Goal: Task Accomplishment & Management: Complete application form

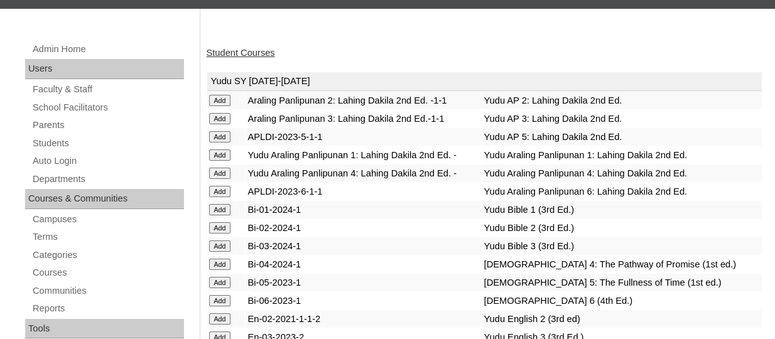
scroll to position [147, 0]
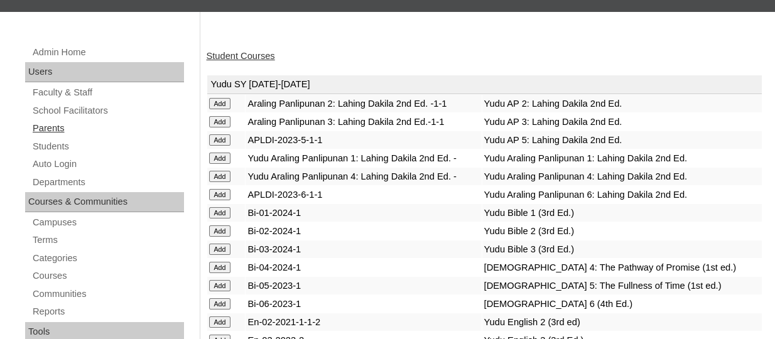
click at [54, 123] on link "Parents" at bounding box center [107, 129] width 153 height 16
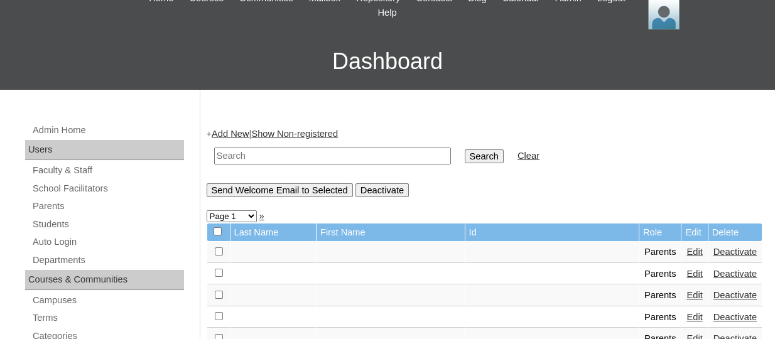
scroll to position [70, 0]
click at [233, 136] on link "Add New" at bounding box center [230, 133] width 37 height 10
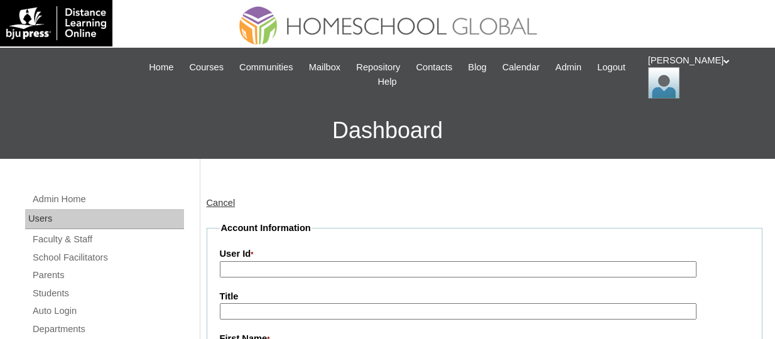
click at [230, 269] on input "User Id *" at bounding box center [458, 269] width 477 height 17
paste input "TOUCHPH2025-MHS0101966"
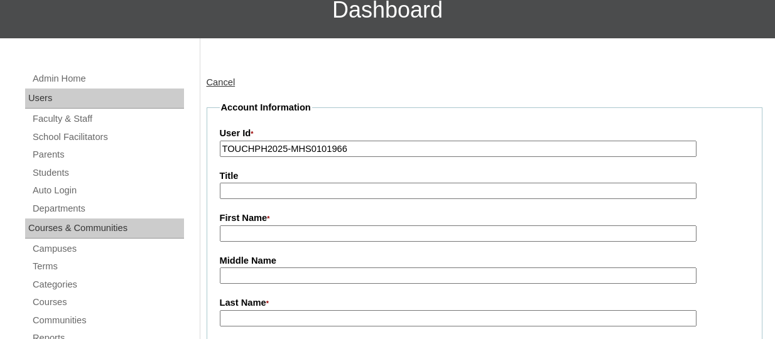
scroll to position [121, 0]
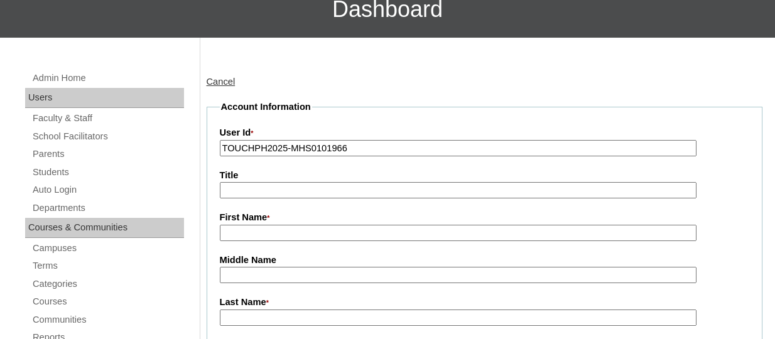
type input "TOUCHPH2025-MHS0101966"
click at [242, 238] on input "First Name *" at bounding box center [458, 233] width 477 height 17
paste input "Jeannyfer Ilagan"
drag, startPoint x: 313, startPoint y: 236, endPoint x: 269, endPoint y: 230, distance: 44.3
click at [269, 230] on input "Jeannyfer Ilagan" at bounding box center [458, 233] width 477 height 17
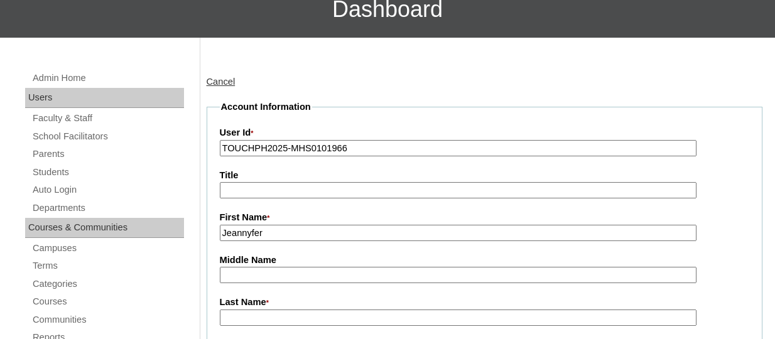
type input "Jeannyfer"
click at [257, 312] on input "Last Name *" at bounding box center [458, 318] width 477 height 17
paste input "Ilagan"
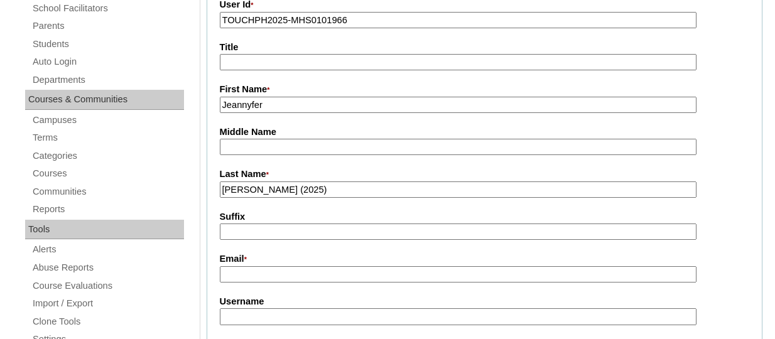
scroll to position [250, 0]
type input "Ilagan (2025)"
click at [249, 273] on input "Email *" at bounding box center [458, 274] width 477 height 17
paste input "jhennilagan4@icloud.com"
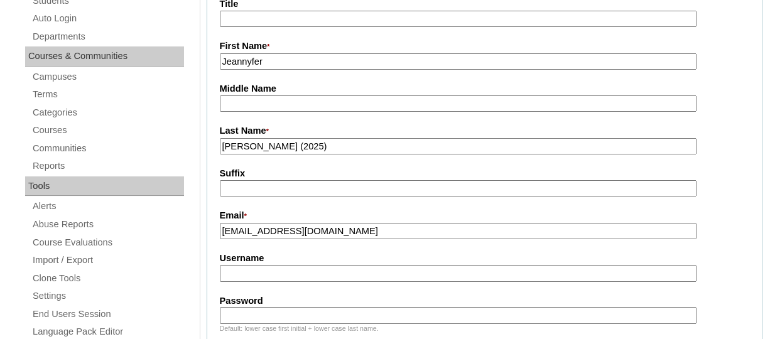
scroll to position [298, 0]
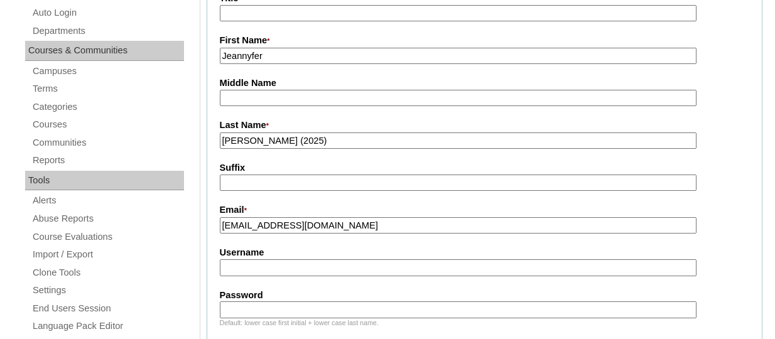
type input "jhennilagan4@icloud.com"
click at [258, 262] on input "Username" at bounding box center [458, 267] width 477 height 17
paste input "jeannyferllaganTQ325"
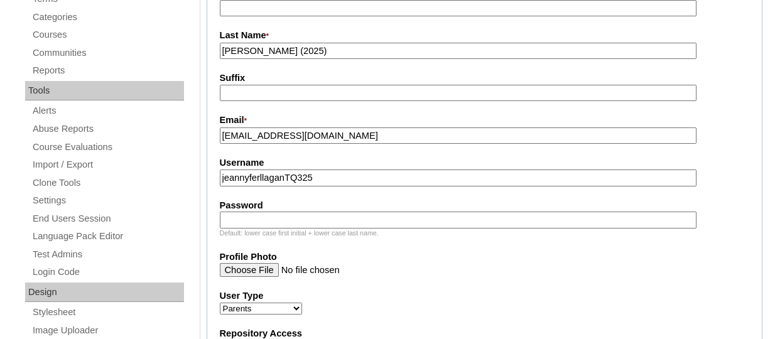
scroll to position [391, 0]
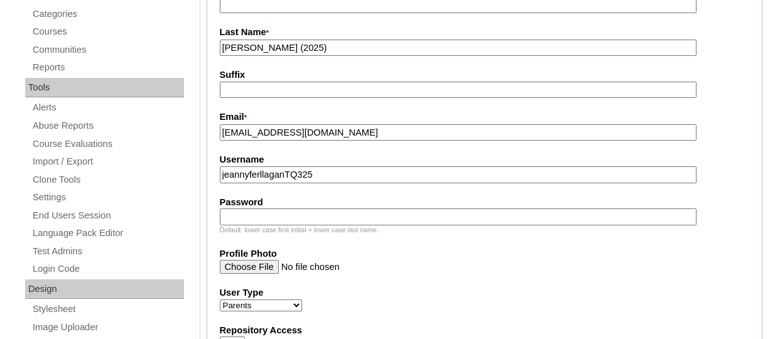
type input "jeannyferllaganTQ325"
click at [256, 220] on input "Password" at bounding box center [458, 217] width 477 height 17
paste input "HG123456s"
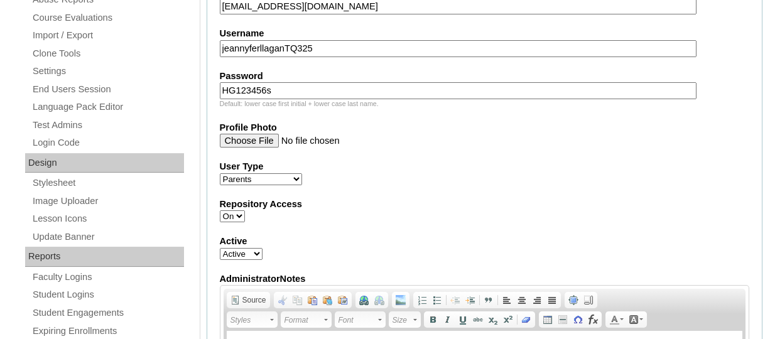
scroll to position [523, 0]
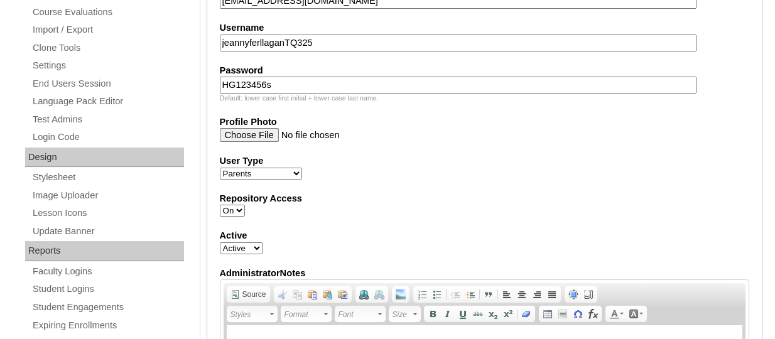
paste input "p"
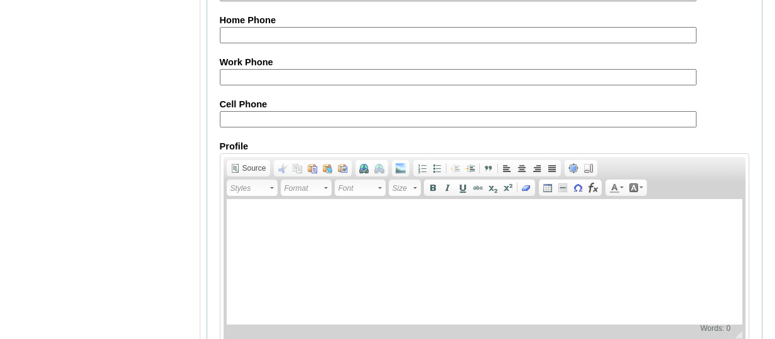
scroll to position [1374, 0]
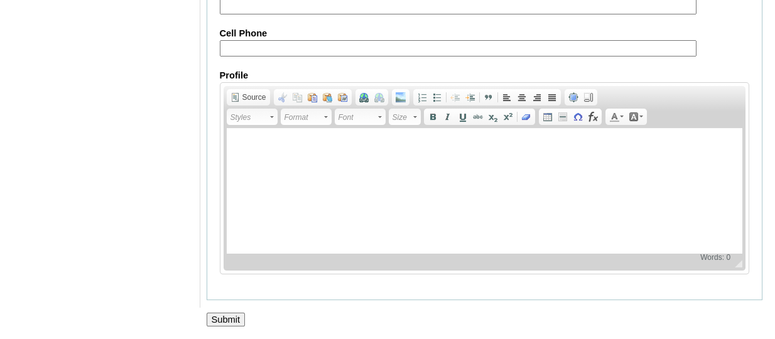
type input "HG123456p"
click at [229, 313] on input "Submit" at bounding box center [226, 320] width 39 height 14
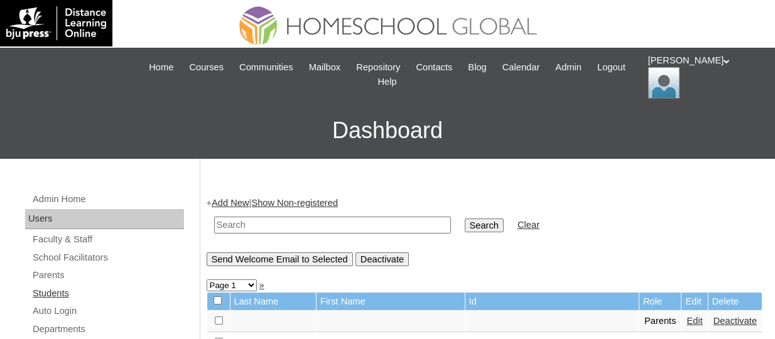
click at [58, 298] on link "Students" at bounding box center [107, 294] width 153 height 16
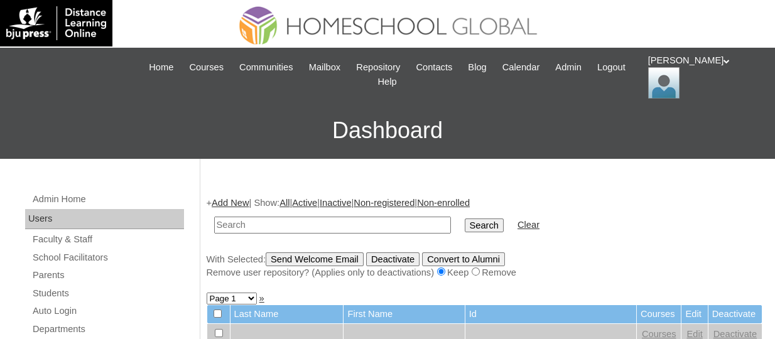
click at [249, 203] on link "Add New" at bounding box center [230, 203] width 37 height 10
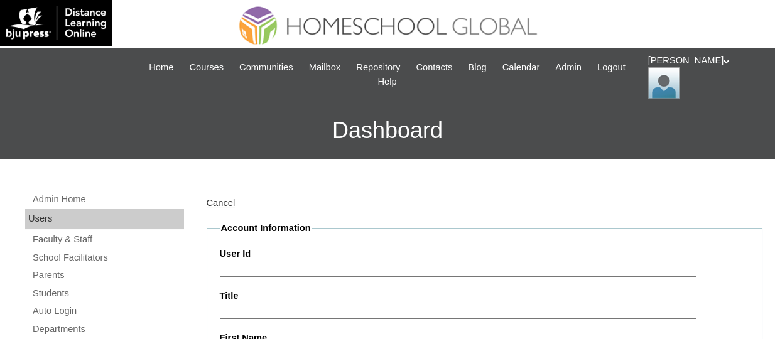
click at [328, 271] on input "User Id" at bounding box center [458, 269] width 477 height 17
paste input "TOUCHPH2025-MHS0101967"
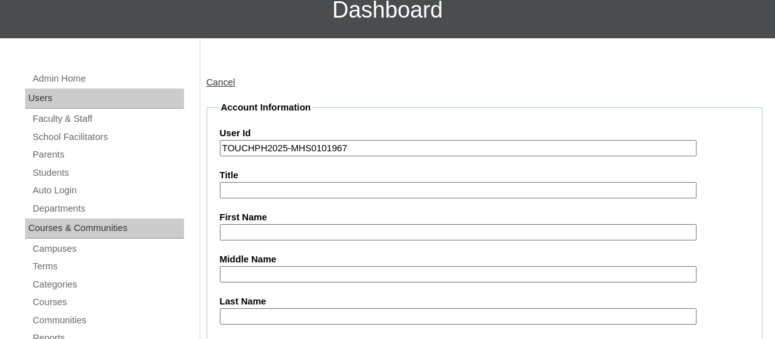
scroll to position [122, 0]
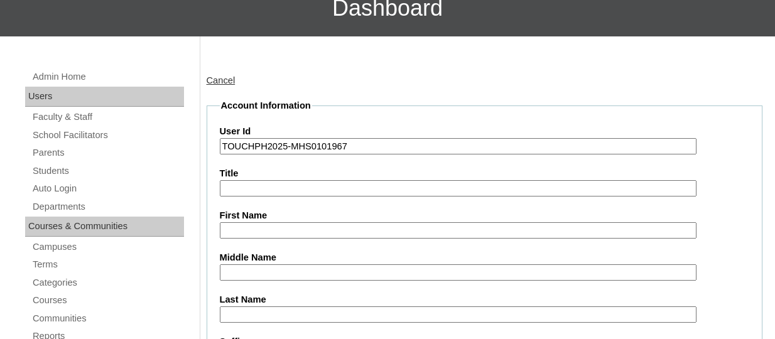
type input "TOUCHPH2025-MHS0101967"
click at [272, 234] on input "First Name" at bounding box center [458, 230] width 477 height 17
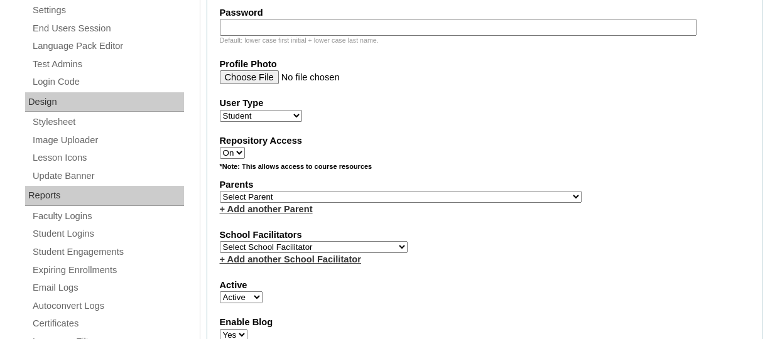
scroll to position [580, 0]
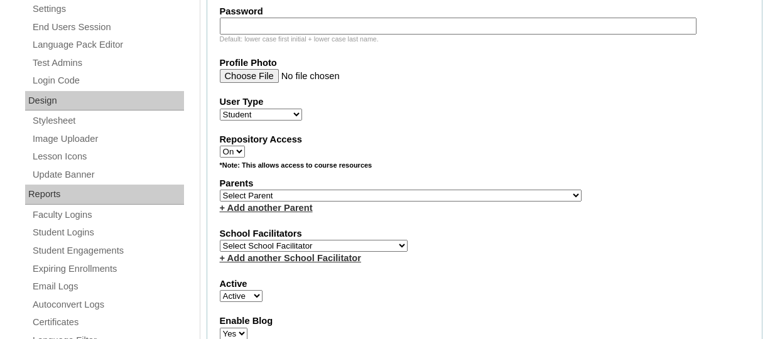
click at [339, 174] on div "*Note: This allows access to course resources" at bounding box center [485, 169] width 530 height 16
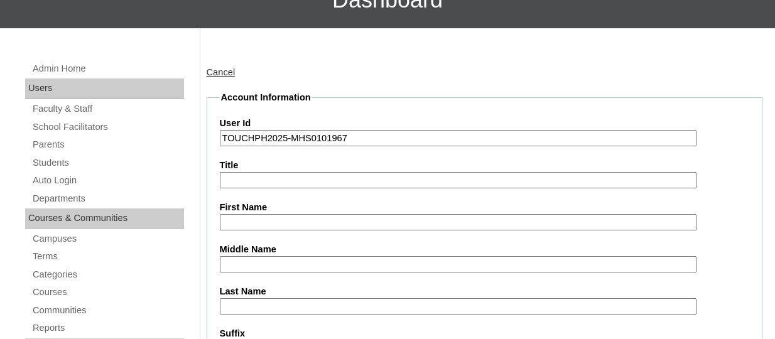
scroll to position [145, 0]
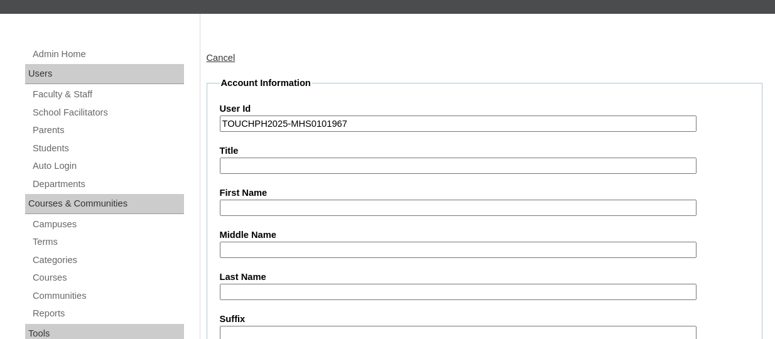
click at [251, 214] on input "First Name" at bounding box center [458, 208] width 477 height 17
paste input "Liam Jayden Ilagan"
drag, startPoint x: 331, startPoint y: 214, endPoint x: 279, endPoint y: 205, distance: 53.0
click at [279, 205] on input "Liam Jayden Ilagan" at bounding box center [458, 208] width 477 height 17
type input "Liam Jayden"
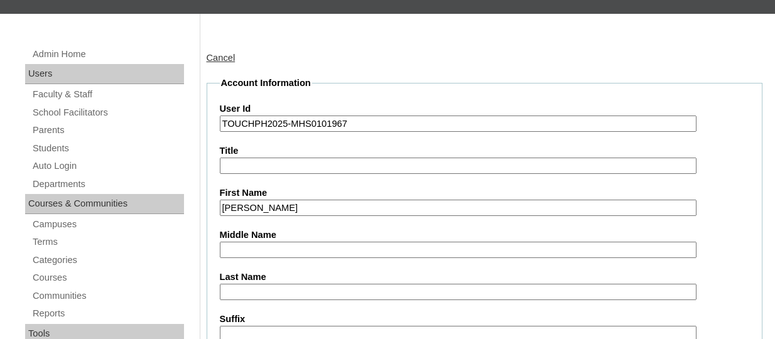
click at [241, 288] on input "Last Name" at bounding box center [458, 292] width 477 height 17
paste input "Ilagan"
click at [226, 292] on input "Ilagan" at bounding box center [458, 292] width 477 height 17
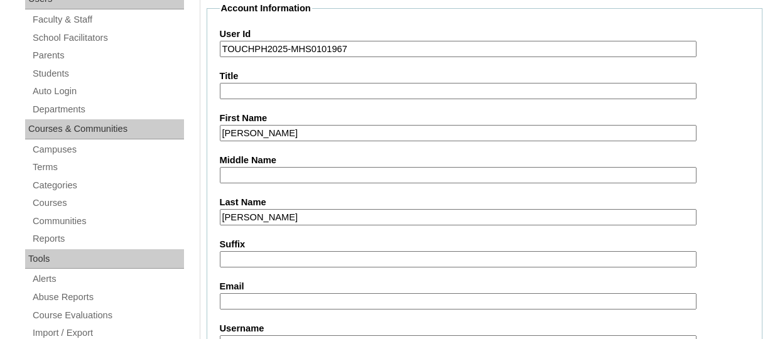
scroll to position [222, 0]
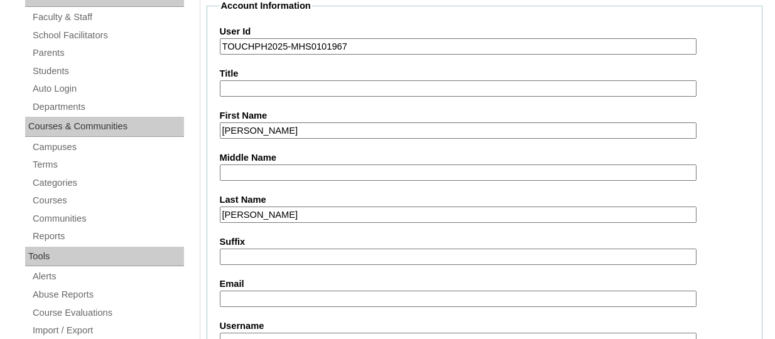
type input "Ilagan"
drag, startPoint x: 242, startPoint y: 305, endPoint x: 238, endPoint y: 296, distance: 10.4
click at [238, 296] on input "Email" at bounding box center [458, 299] width 477 height 17
paste input "jhennilagan4@icloud.com"
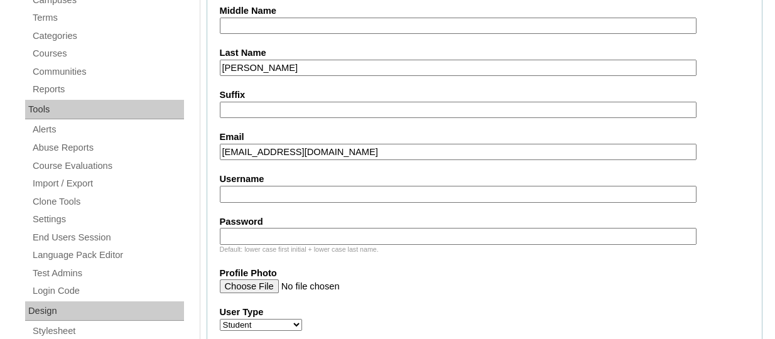
scroll to position [369, 0]
type input "jhennilagan4@icloud.com"
click at [254, 187] on input "Username" at bounding box center [458, 195] width 477 height 17
paste input "liamjaydenllaganTQ325"
type input "liamjaydenllaganTQ325"
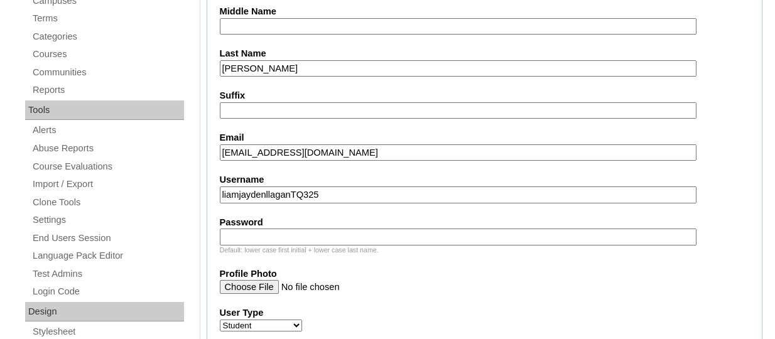
click at [248, 230] on input "Password" at bounding box center [458, 237] width 477 height 17
paste input "HG123456s"
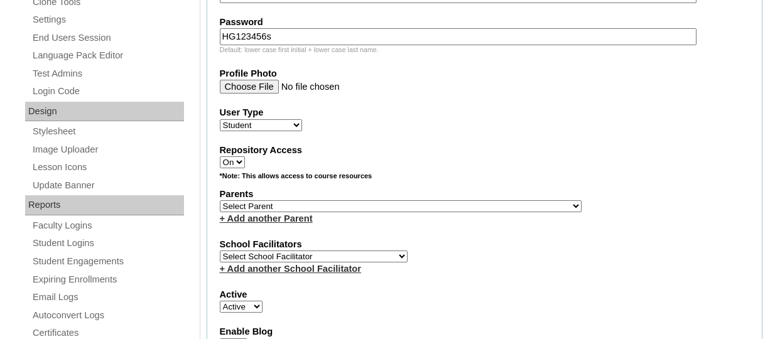
scroll to position [575, 0]
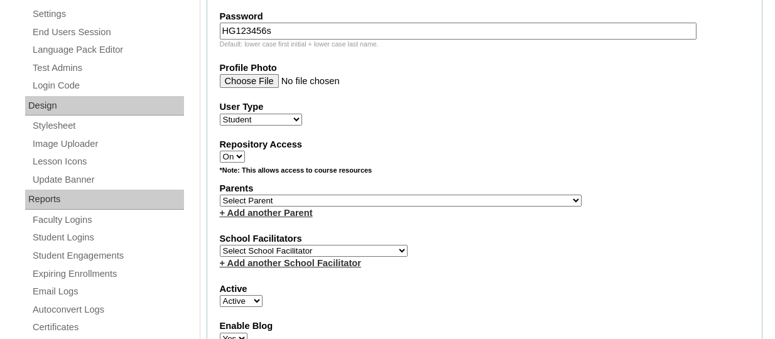
type input "HG123456s"
click at [350, 205] on select "Select Parent , , , , , , , , , , , , , , , , , , , , , , , , , , , , , , , , ,…" at bounding box center [401, 201] width 362 height 12
select select "44167"
click at [220, 197] on select "Select Parent , , , , , , , , , , , , , , , , , , , , , , , , , , , , , , , , ,…" at bounding box center [401, 201] width 362 height 12
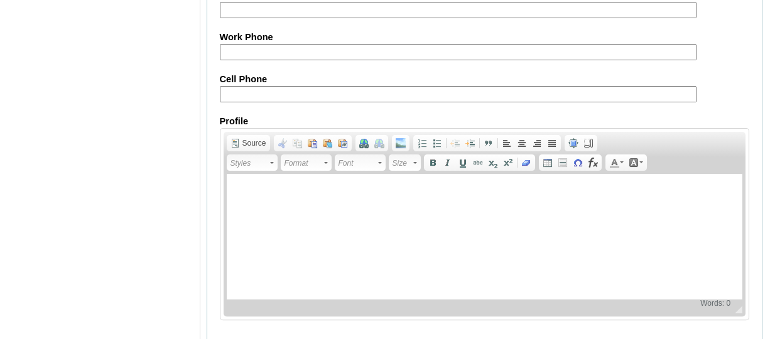
scroll to position [1602, 0]
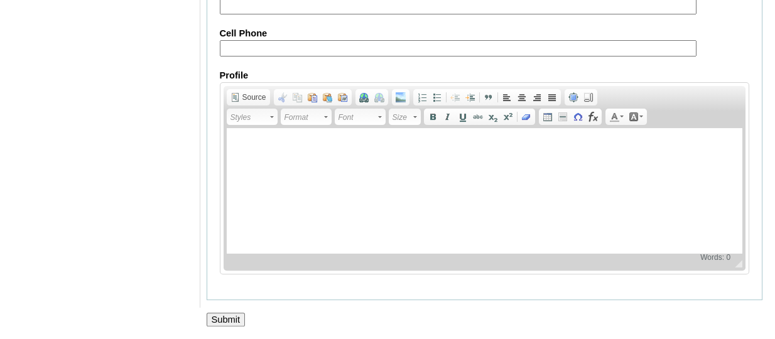
click at [227, 316] on input "Submit" at bounding box center [226, 320] width 39 height 14
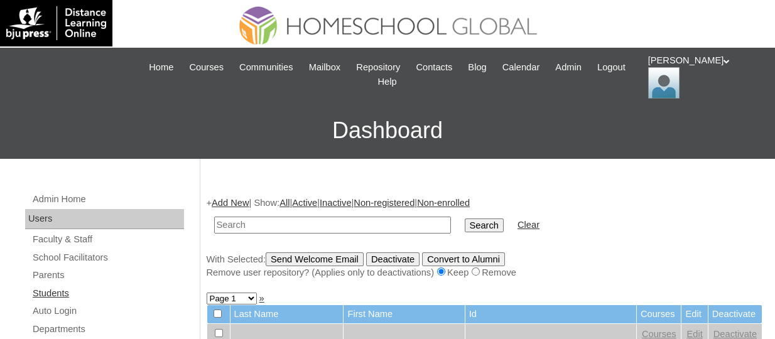
click at [58, 292] on link "Students" at bounding box center [107, 294] width 153 height 16
paste input "TOUCHPH2025-MHS0101967"
type input "TOUCHPH2025-MHS0101967"
click at [465, 219] on input "Search" at bounding box center [484, 226] width 39 height 14
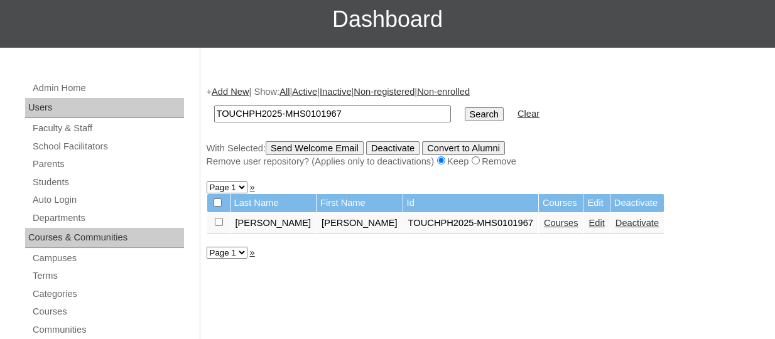
scroll to position [114, 0]
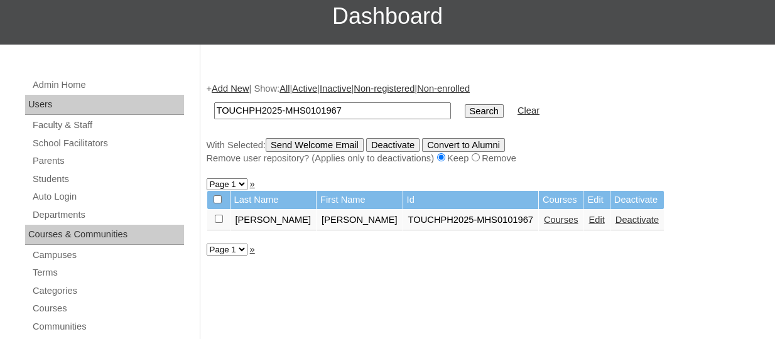
click at [544, 216] on link "Courses" at bounding box center [561, 220] width 35 height 10
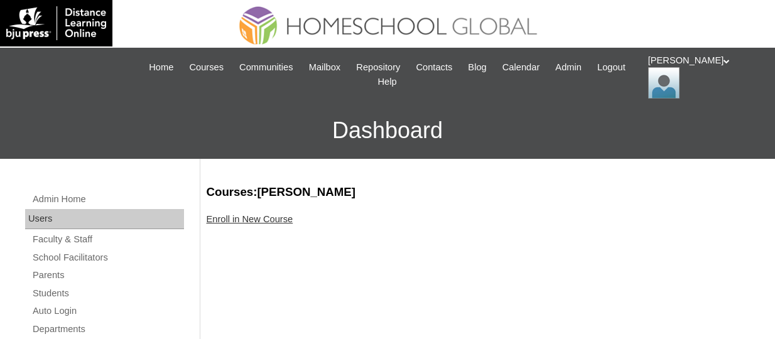
click at [251, 216] on link "Enroll in New Course" at bounding box center [250, 219] width 87 height 10
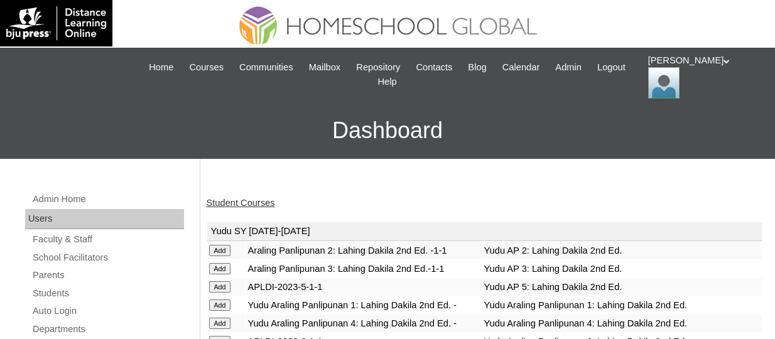
scroll to position [244, 0]
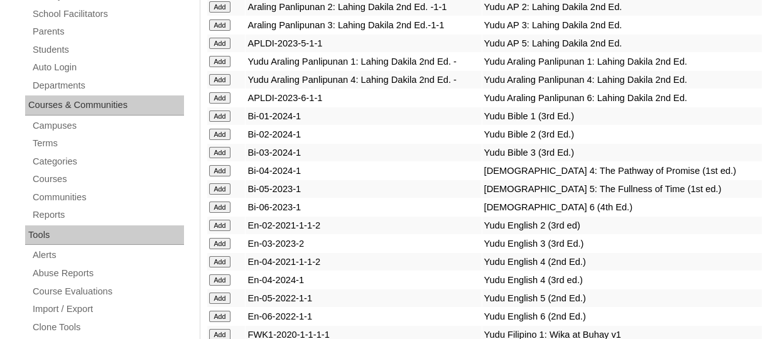
click at [227, 158] on input "Add" at bounding box center [220, 152] width 22 height 11
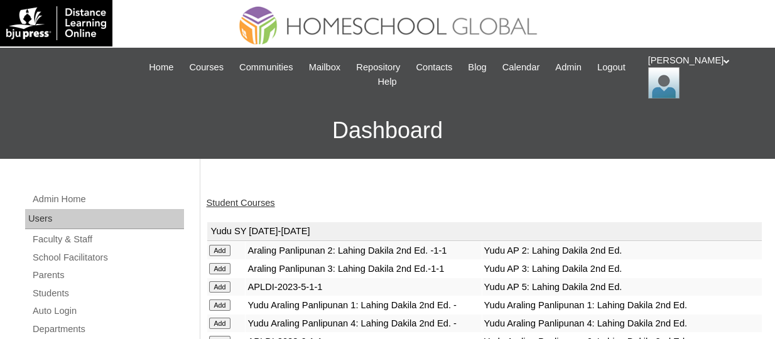
scroll to position [352, 0]
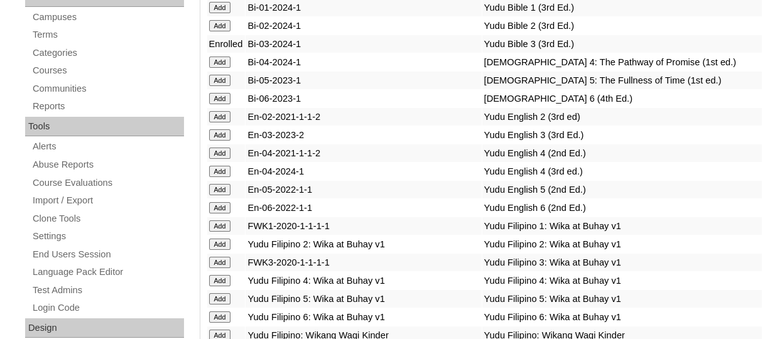
click at [220, 141] on input "Add" at bounding box center [220, 134] width 22 height 11
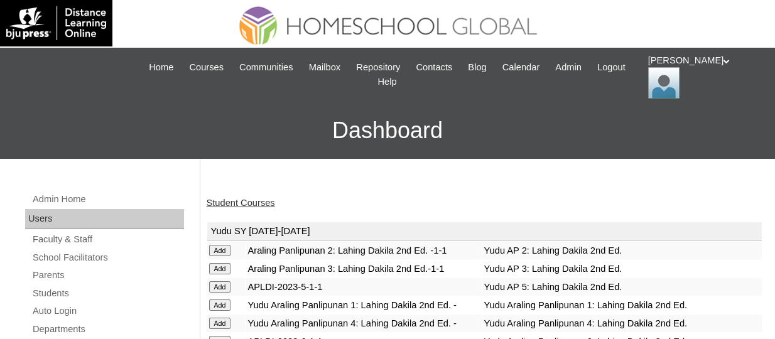
scroll to position [679, 0]
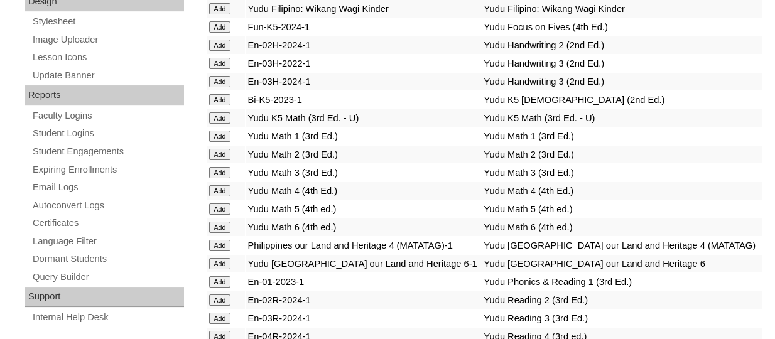
click at [224, 178] on input "Add" at bounding box center [220, 172] width 22 height 11
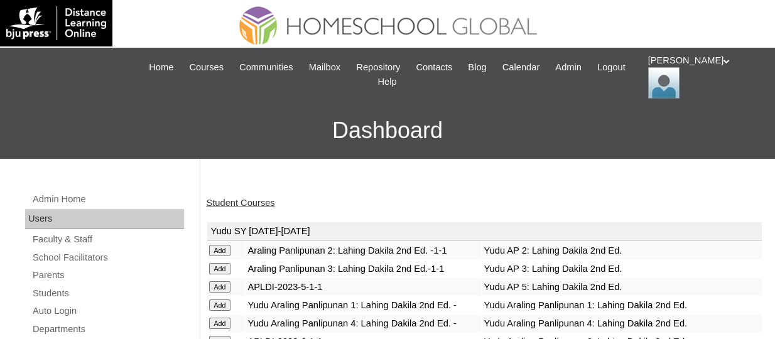
scroll to position [857, 0]
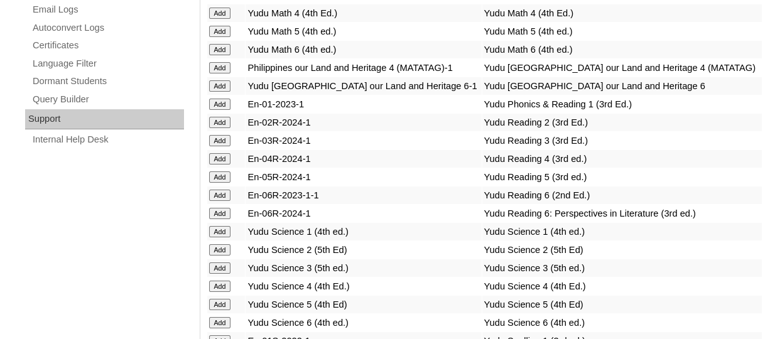
click at [219, 146] on input "Add" at bounding box center [220, 140] width 22 height 11
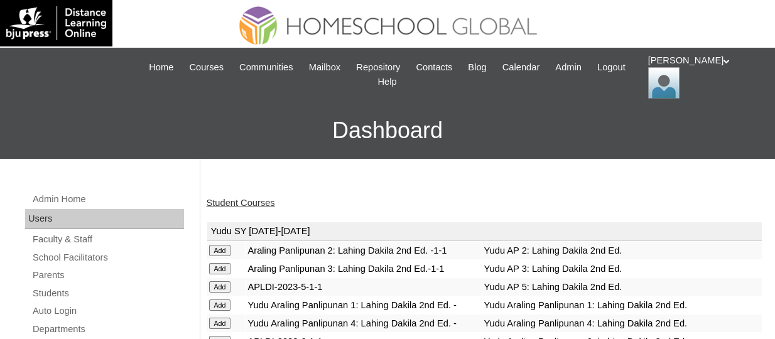
scroll to position [857, 0]
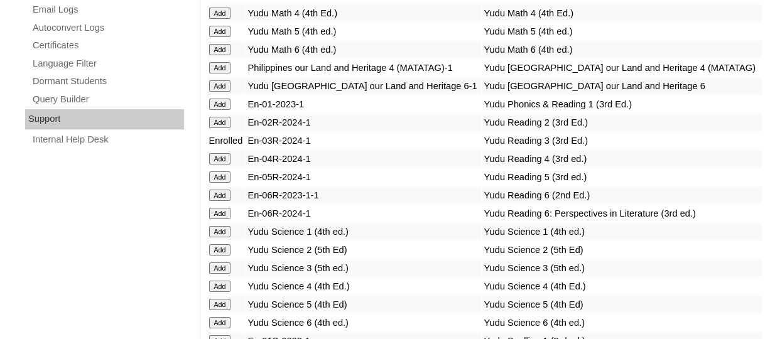
click at [222, 274] on input "Add" at bounding box center [220, 268] width 22 height 11
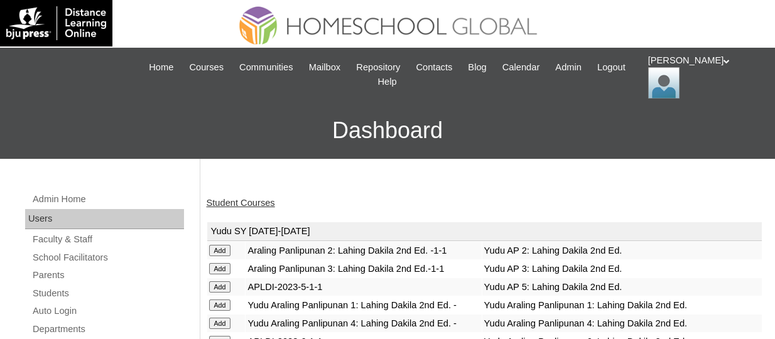
scroll to position [1093, 0]
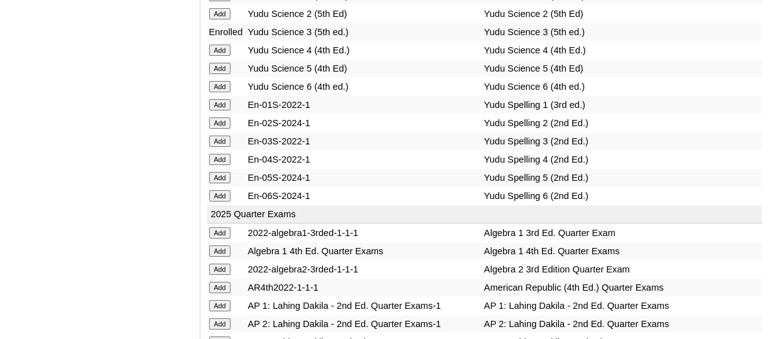
click at [224, 147] on input "Add" at bounding box center [220, 141] width 22 height 11
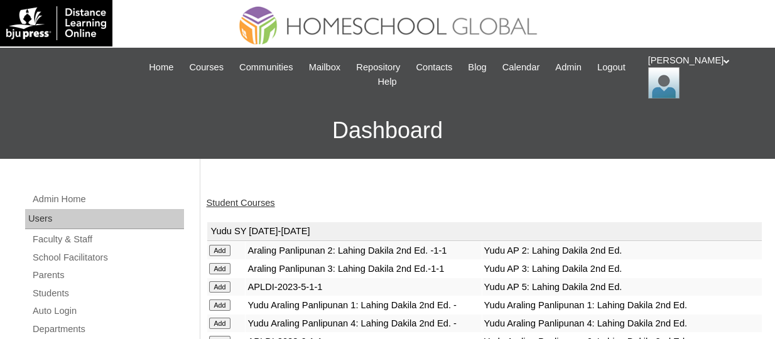
scroll to position [607, 0]
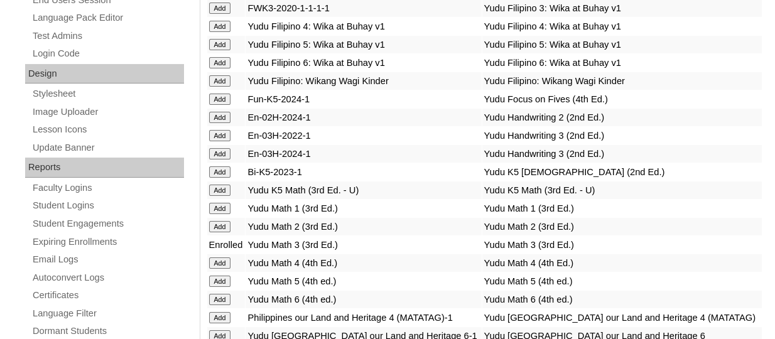
click at [213, 141] on input "Add" at bounding box center [220, 135] width 22 height 11
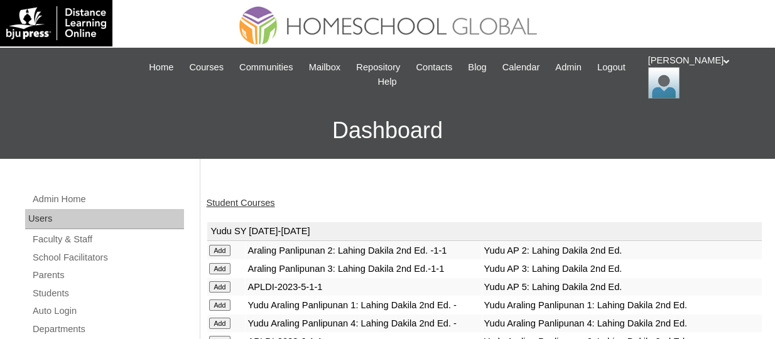
scroll to position [461, 0]
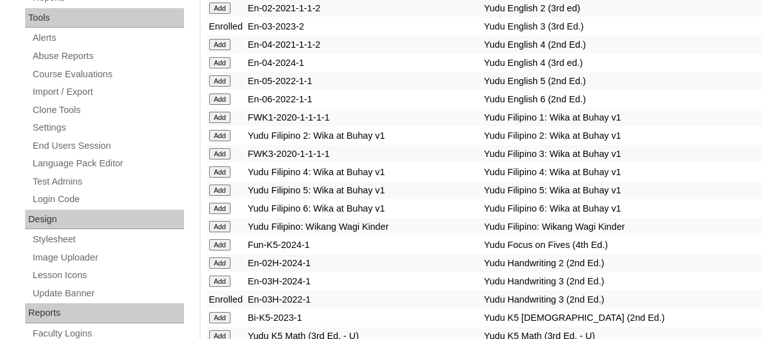
click at [230, 160] on input "Add" at bounding box center [220, 153] width 22 height 11
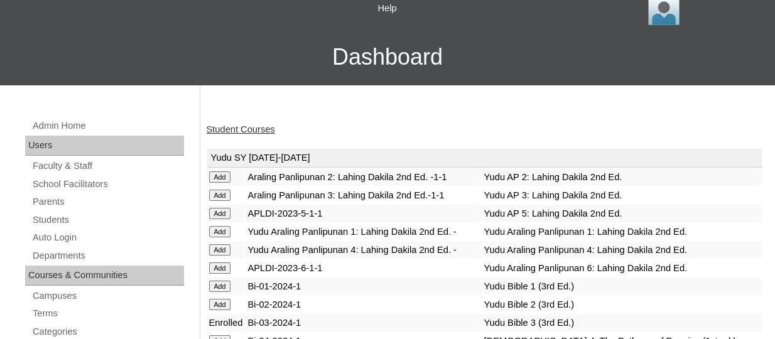
scroll to position [75, 0]
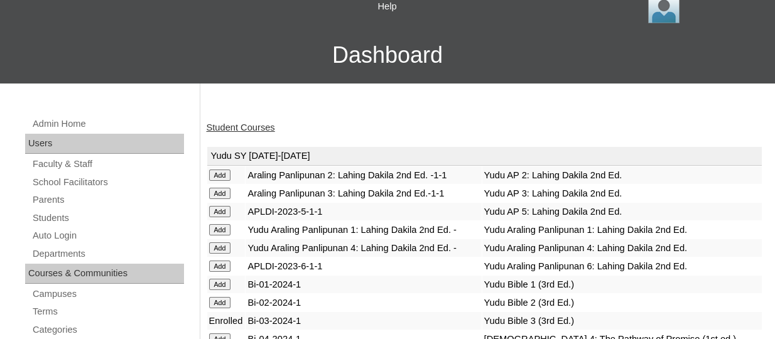
click at [215, 217] on input "Add" at bounding box center [220, 211] width 22 height 11
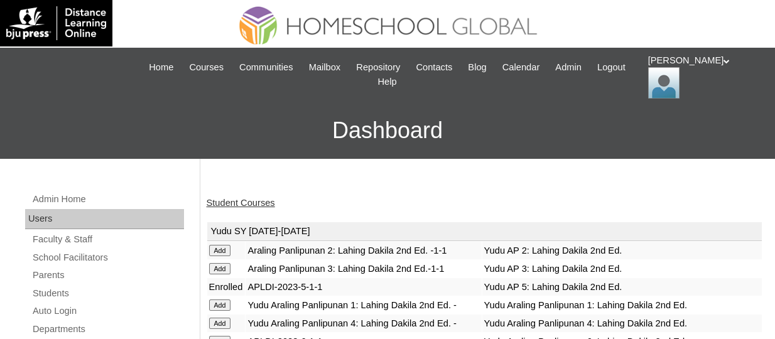
click at [223, 274] on input "Add" at bounding box center [220, 268] width 22 height 11
click at [254, 206] on link "Student Courses" at bounding box center [241, 203] width 68 height 10
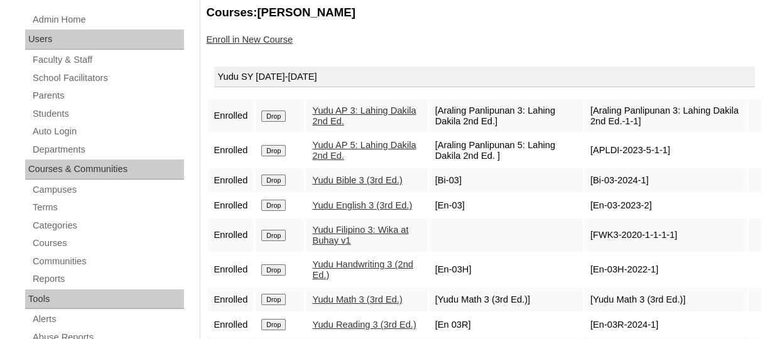
scroll to position [181, 0]
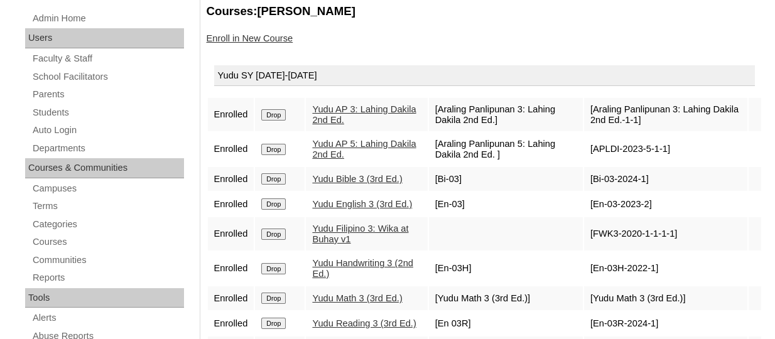
click at [279, 144] on input "Drop" at bounding box center [273, 149] width 24 height 11
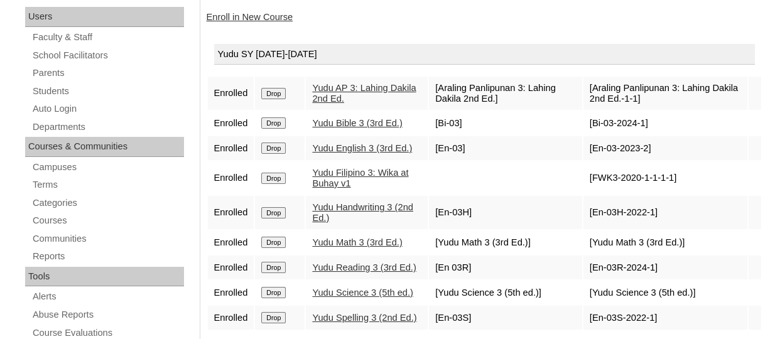
scroll to position [274, 0]
